Goal: Task Accomplishment & Management: Use online tool/utility

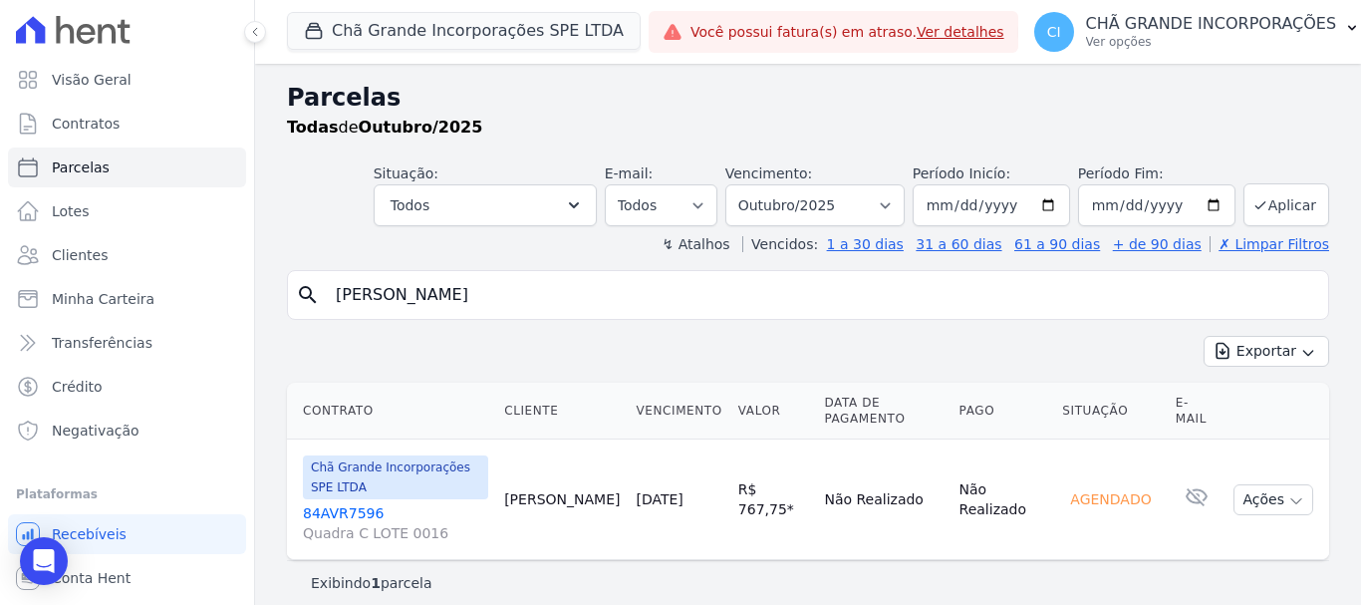
select select
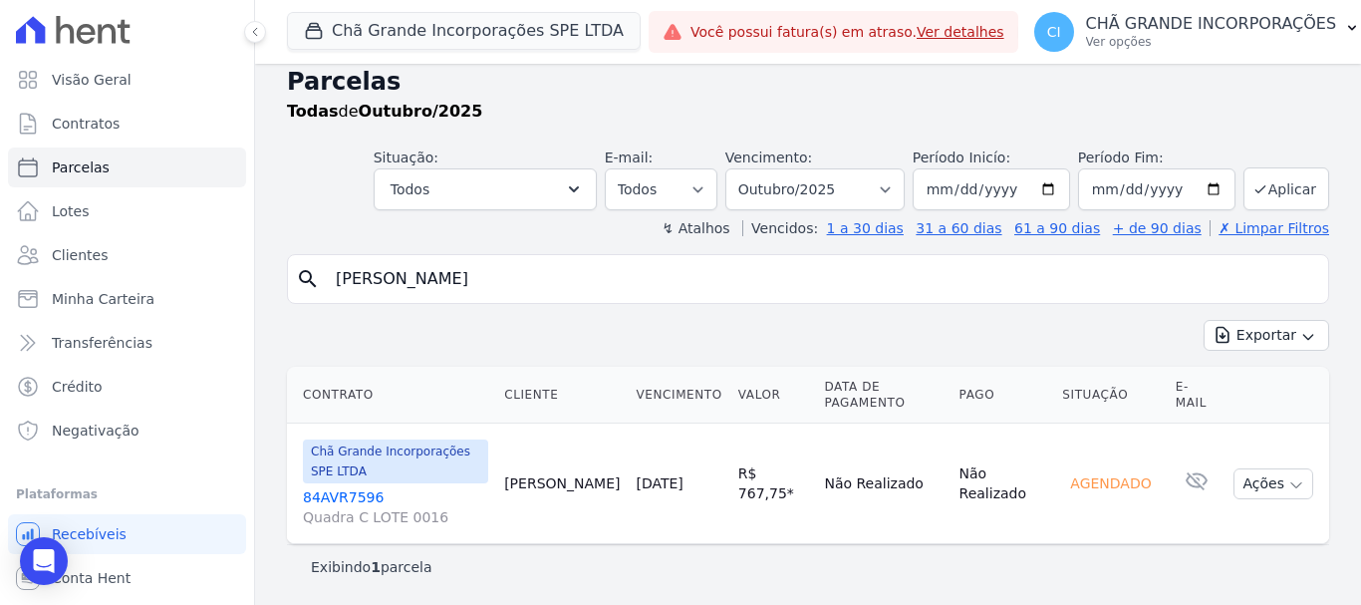
click at [584, 265] on input "viviane coutinho" at bounding box center [822, 279] width 996 height 40
drag, startPoint x: 314, startPoint y: 277, endPoint x: 198, endPoint y: 258, distance: 117.1
click at [198, 258] on div "Visão Geral Contratos Parcelas Lotes Clientes Minha Carteira Transferências Cré…" at bounding box center [680, 302] width 1361 height 605
type input "[PERSON_NAME]"
select select
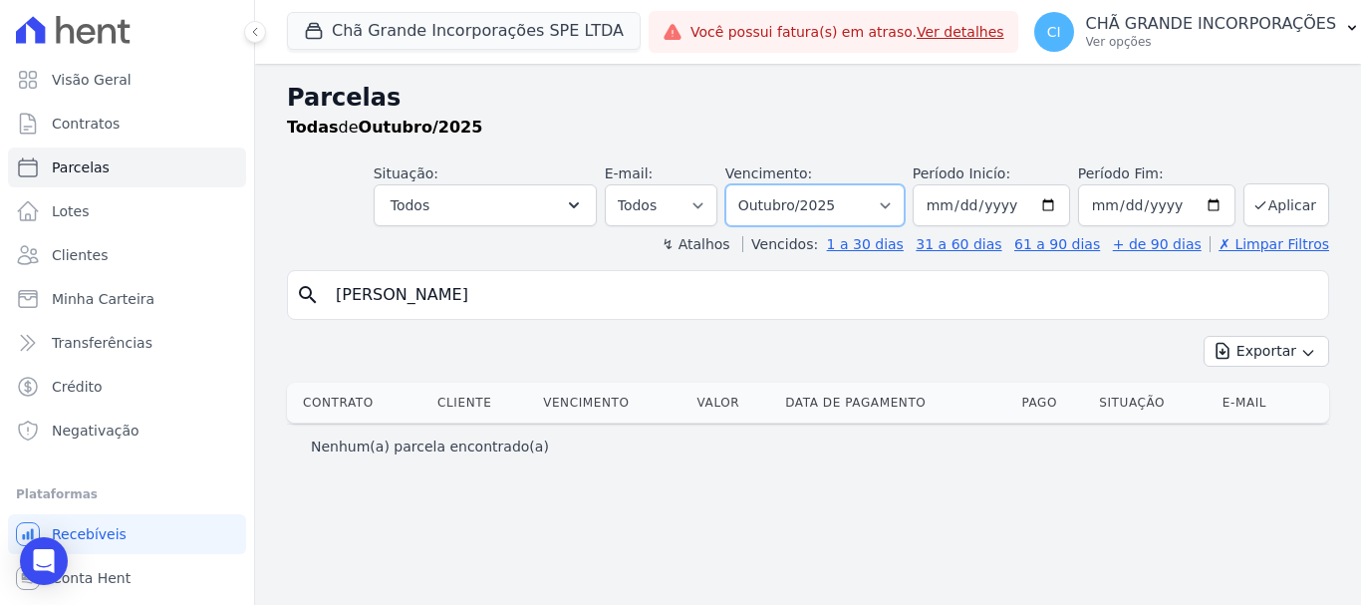
click at [825, 199] on select "Filtrar por período ──────── Todos os meses Outubro/2019 Novembro/2019 Dezembro…" at bounding box center [814, 205] width 179 height 42
select select "09/2025"
click at [753, 184] on select "Filtrar por período ──────── Todos os meses Outubro/2019 Novembro/2019 Dezembro…" at bounding box center [814, 205] width 179 height 42
select select
click at [378, 24] on button "Chã Grande Incorporações SPE LTDA" at bounding box center [464, 31] width 354 height 38
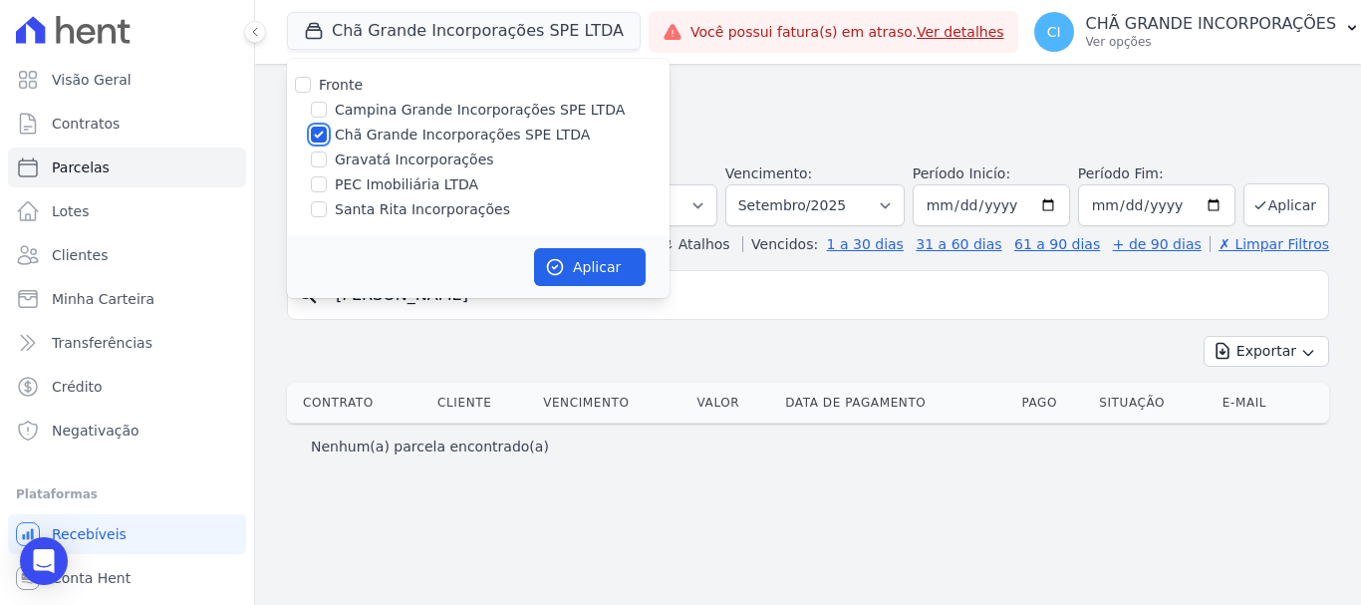
click at [316, 130] on input "Chã Grande Incorporações SPE LTDA" at bounding box center [319, 135] width 16 height 16
checkbox input "false"
click at [323, 214] on input "Santa Rita Incorporações" at bounding box center [319, 209] width 16 height 16
checkbox input "true"
click at [629, 283] on button "Aplicar" at bounding box center [590, 267] width 112 height 38
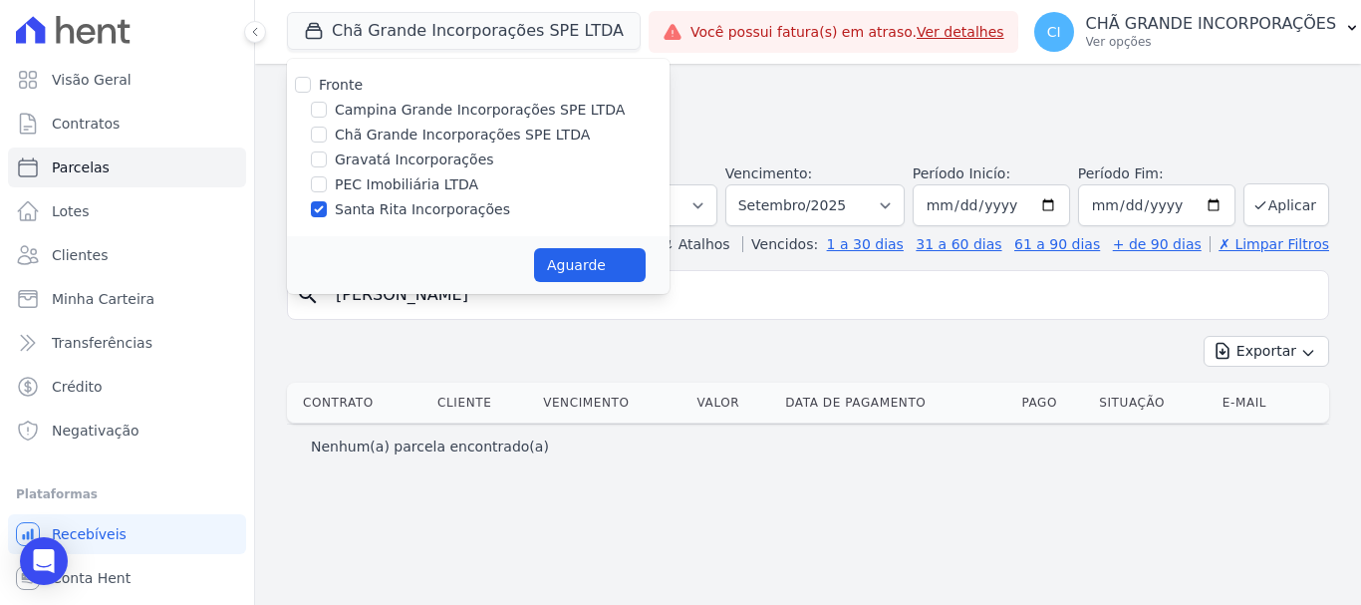
select select
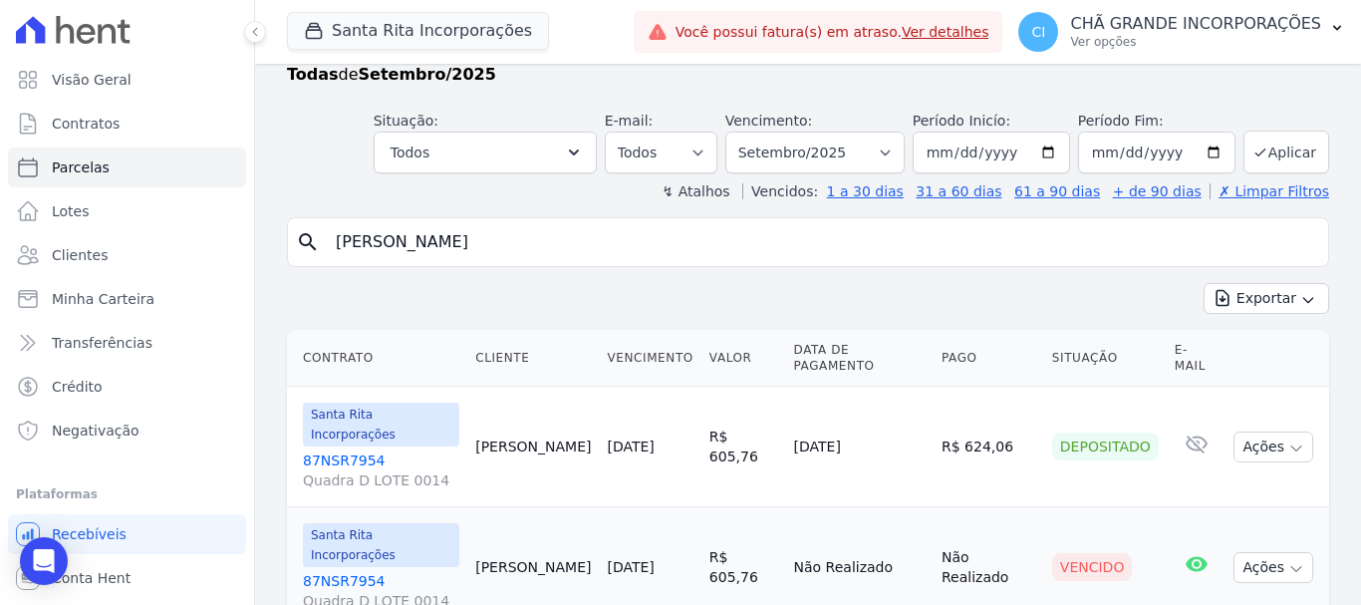
scroll to position [81, 0]
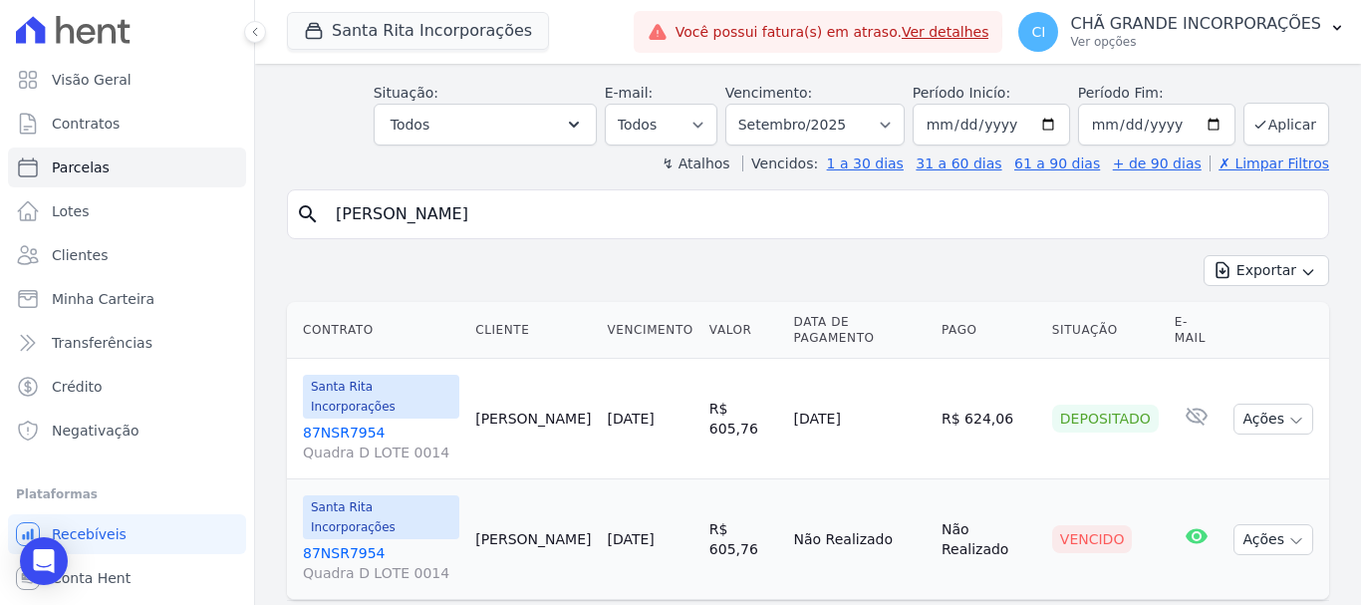
click at [343, 543] on link "87NSR7954 Quadra D LOTE 0014" at bounding box center [381, 563] width 156 height 40
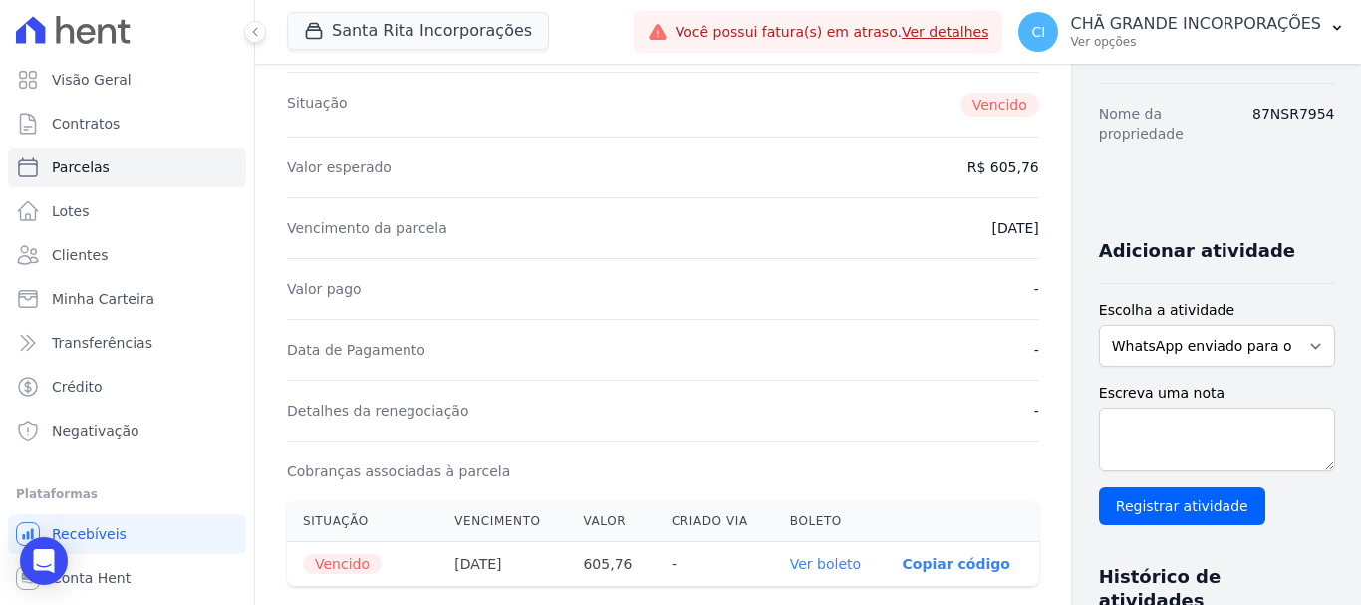
scroll to position [598, 0]
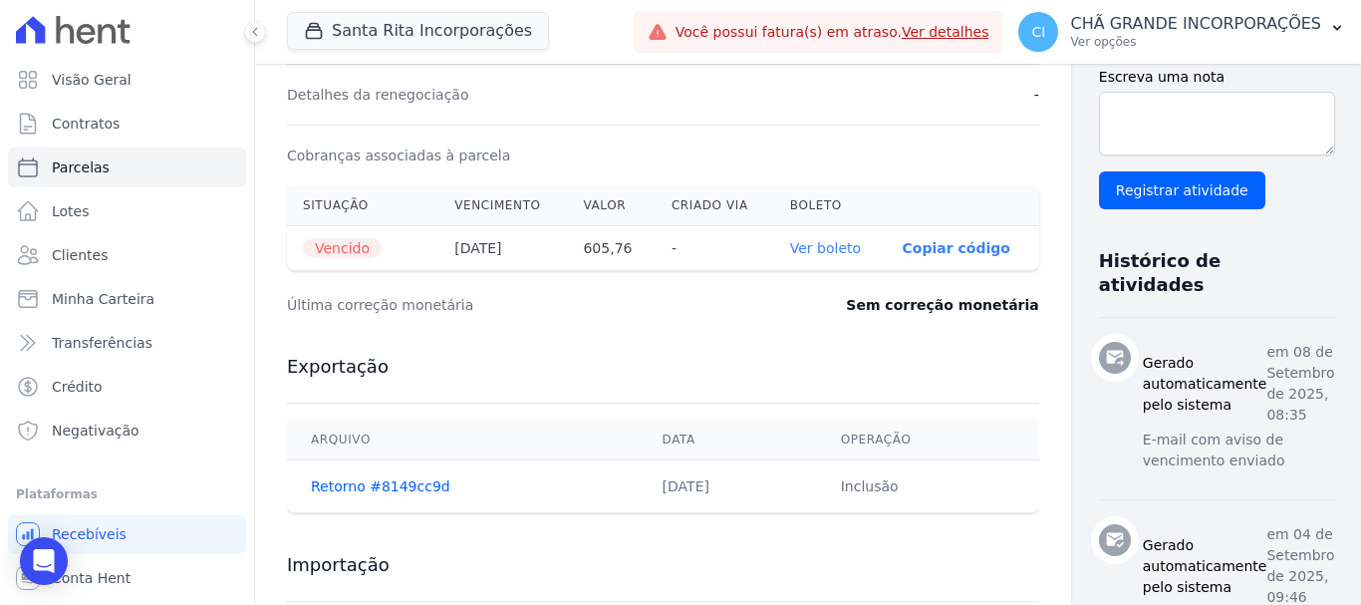
click at [790, 252] on link "Ver boleto" at bounding box center [825, 248] width 71 height 16
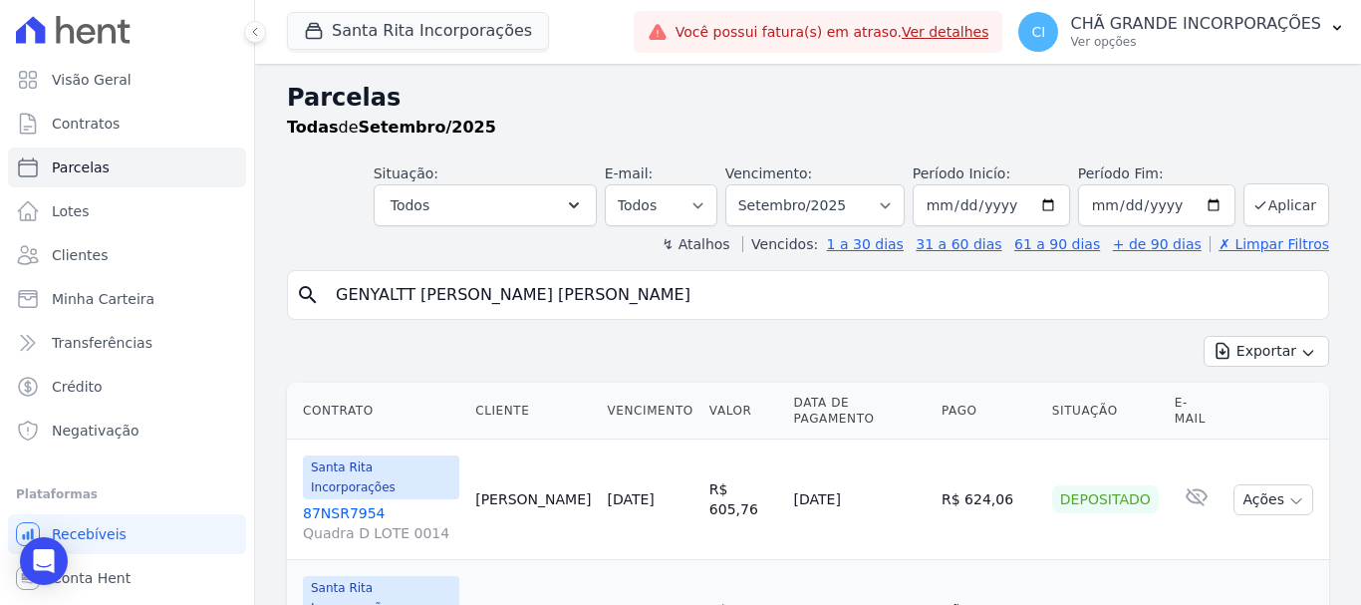
select select
click at [406, 35] on button "Santa Rita Incorporações" at bounding box center [418, 31] width 262 height 38
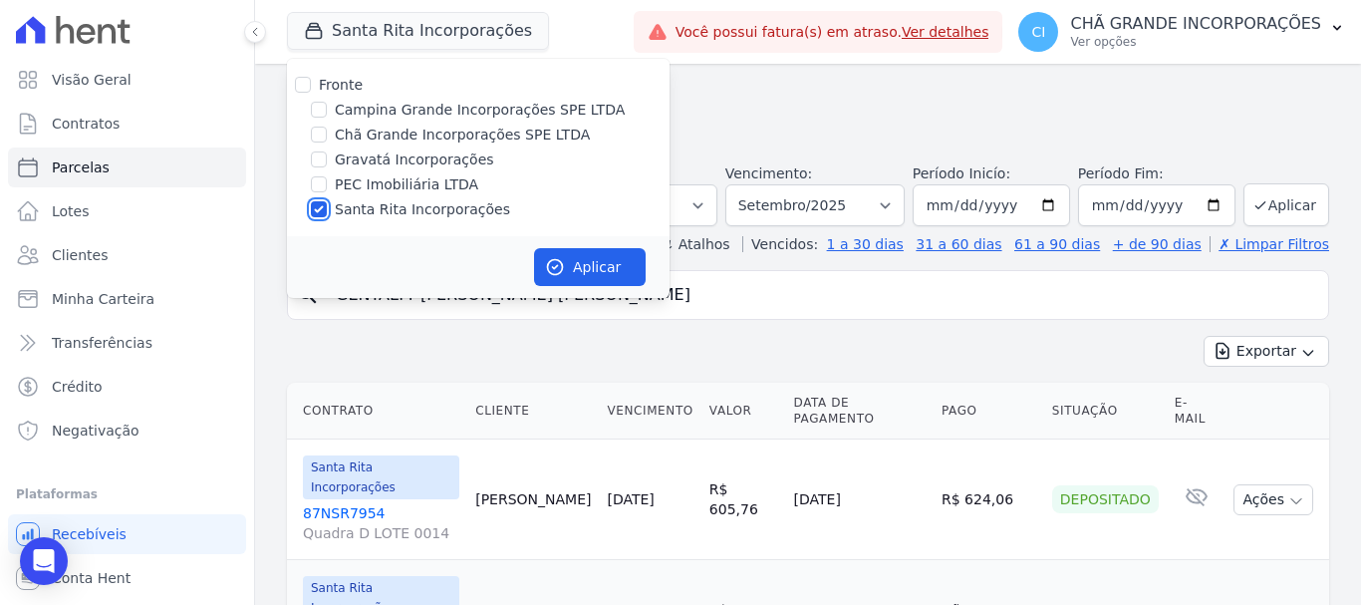
click at [314, 215] on input "Santa Rita Incorporações" at bounding box center [319, 209] width 16 height 16
checkbox input "false"
click at [327, 129] on div "Chã Grande Incorporações SPE LTDA" at bounding box center [478, 135] width 383 height 21
click at [327, 133] on div "Chã Grande Incorporações SPE LTDA" at bounding box center [478, 135] width 383 height 21
click at [326, 134] on input "Chã Grande Incorporações SPE LTDA" at bounding box center [319, 135] width 16 height 16
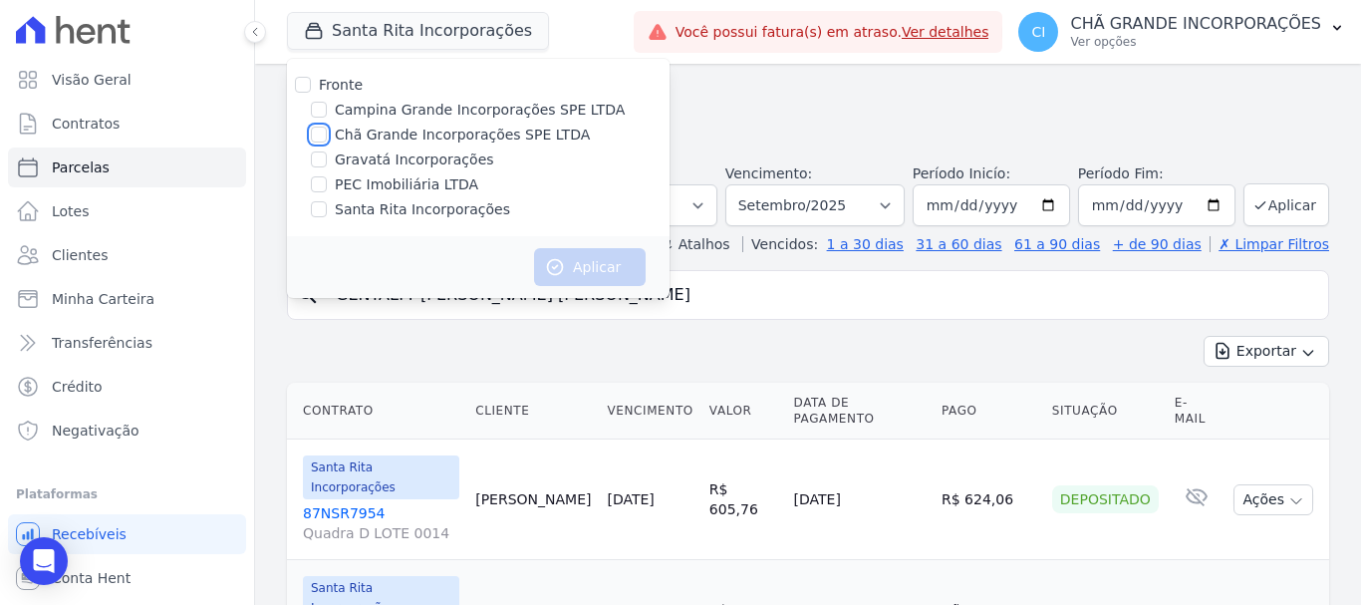
checkbox input "true"
click at [579, 266] on button "Aplicar" at bounding box center [590, 267] width 112 height 38
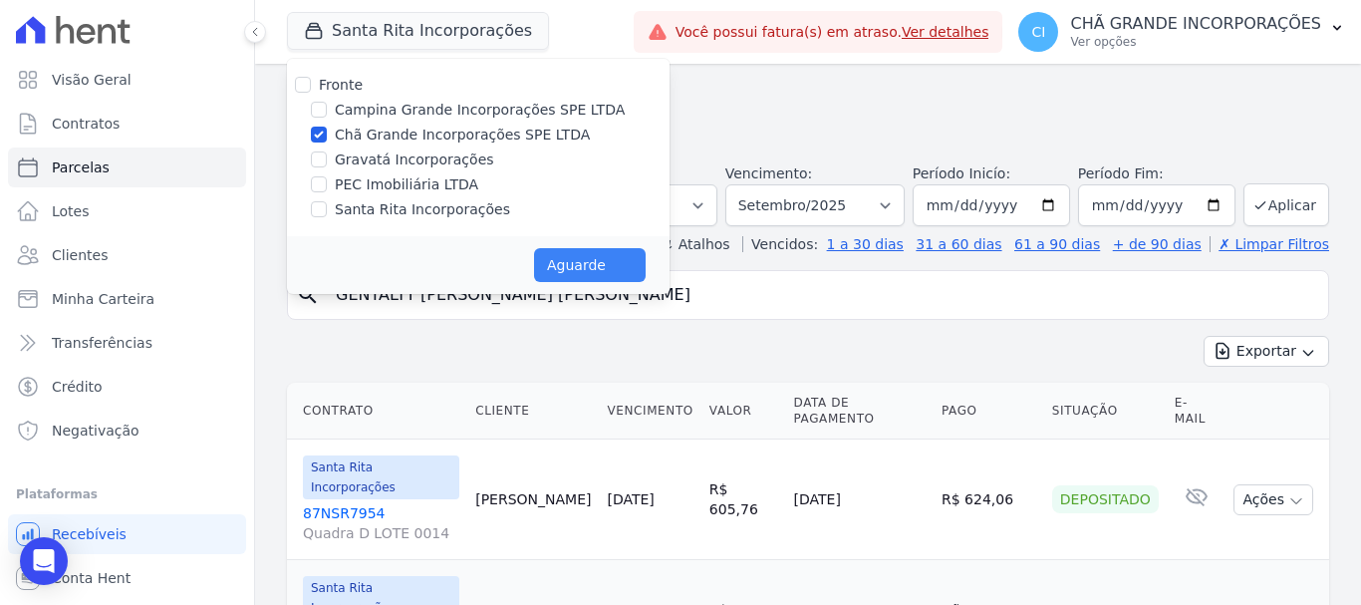
select select
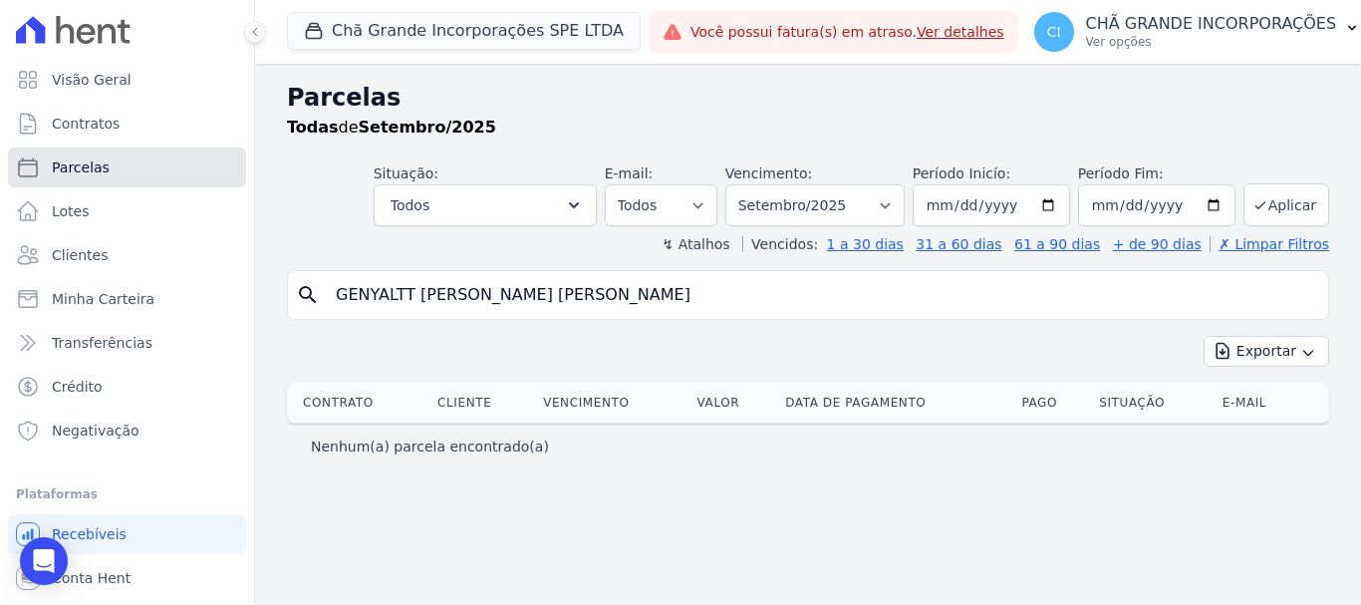
click at [84, 176] on span "Parcelas" at bounding box center [81, 167] width 58 height 20
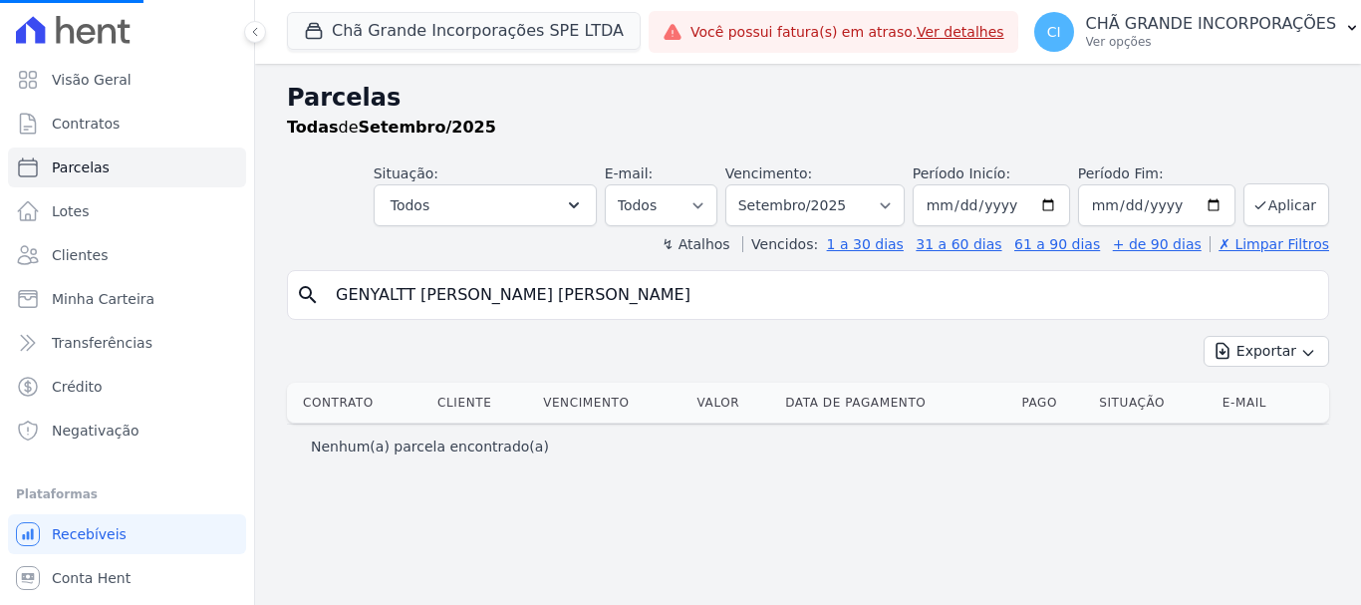
select select
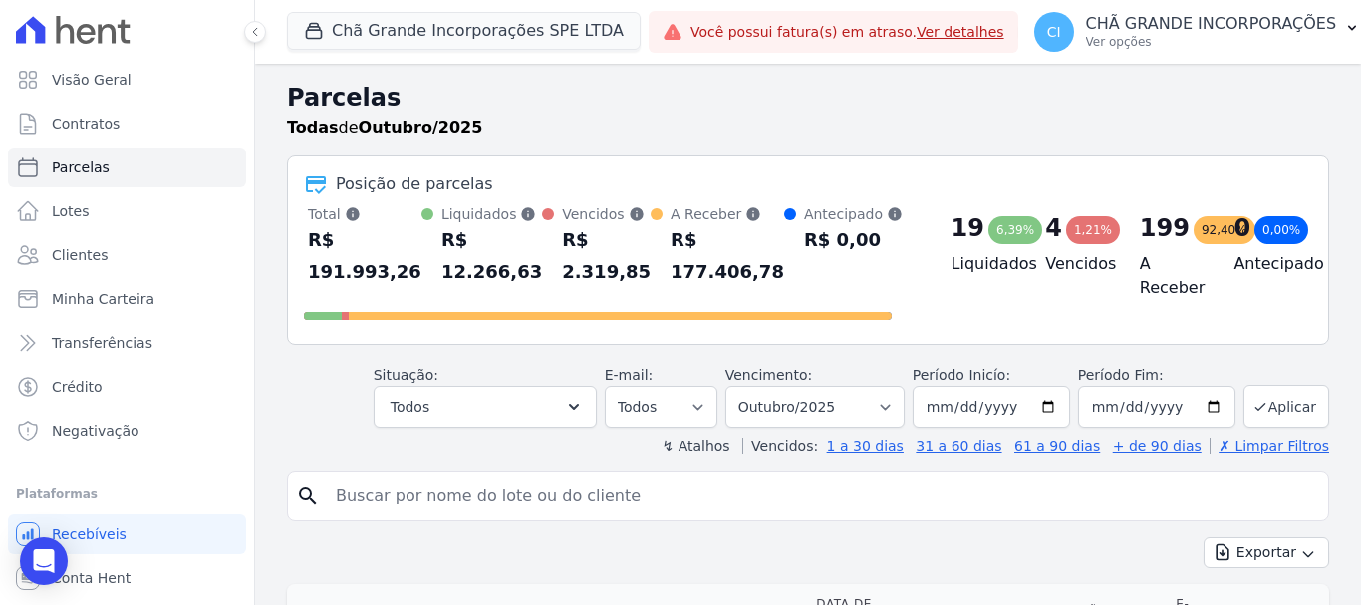
drag, startPoint x: 404, startPoint y: 495, endPoint x: 381, endPoint y: 489, distance: 23.7
click at [403, 496] on input "search" at bounding box center [822, 496] width 996 height 40
type input "LUCIENE BARBOSA DA SILVA"
select select
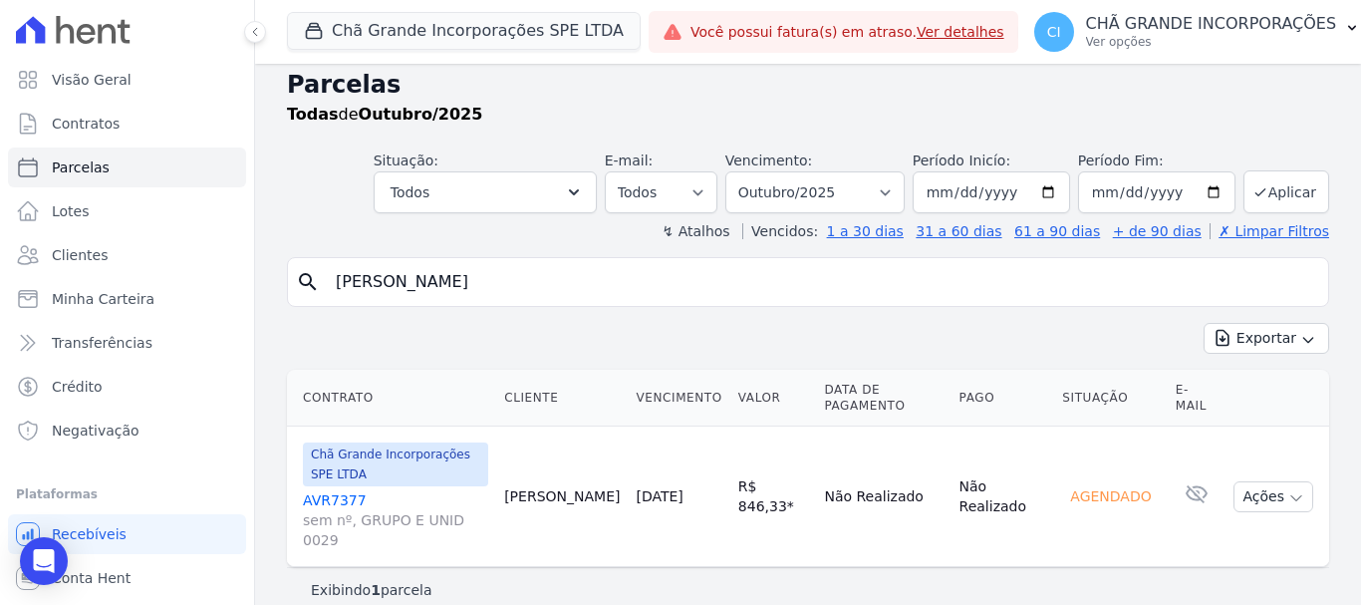
scroll to position [16, 0]
